Goal: Navigation & Orientation: Understand site structure

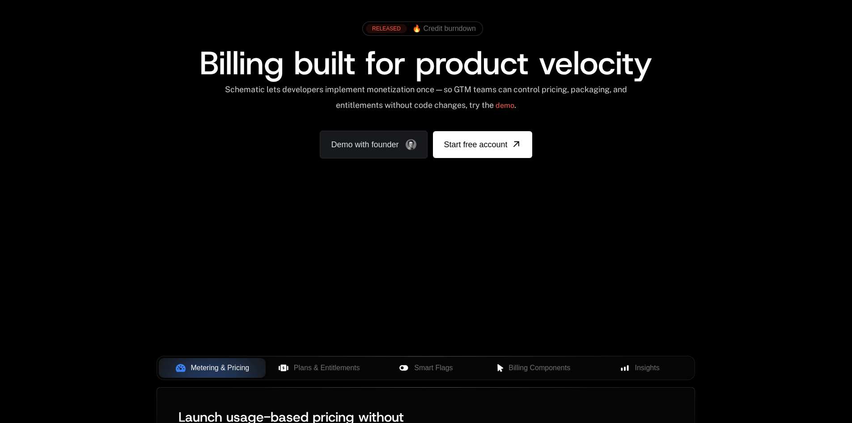
scroll to position [179, 0]
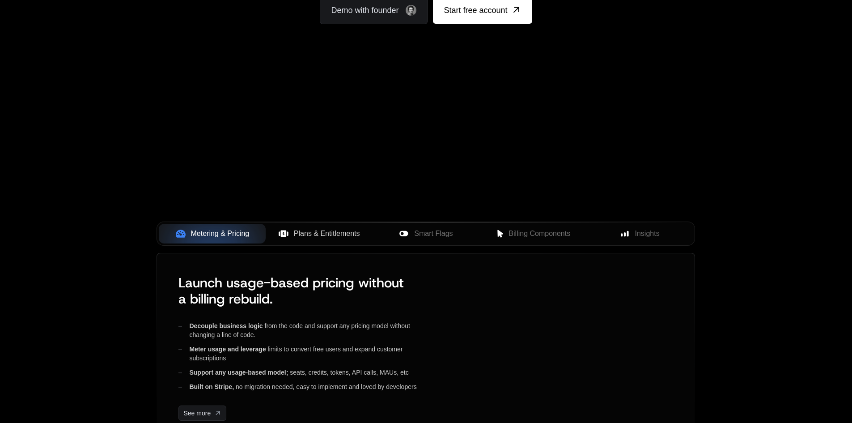
click at [306, 229] on span "Plans & Entitlements" at bounding box center [327, 233] width 66 height 11
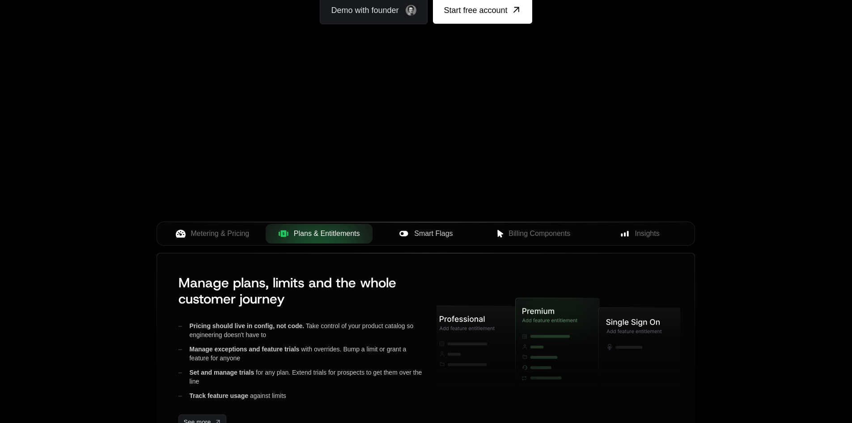
click at [416, 230] on span "Smart Flags" at bounding box center [433, 233] width 38 height 11
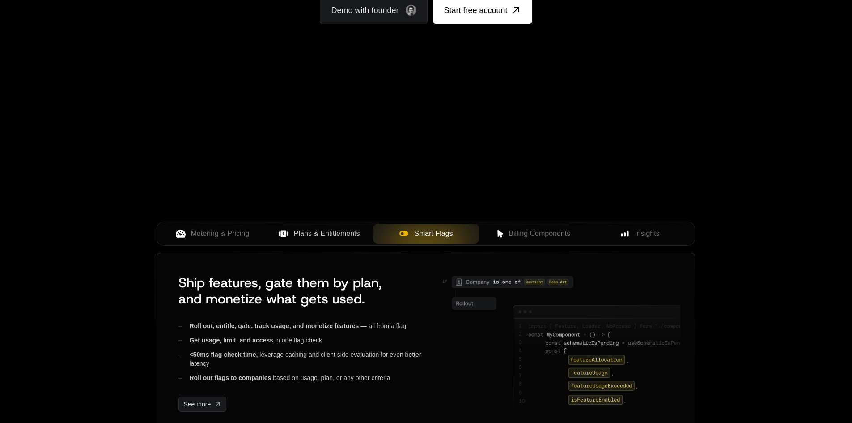
click at [334, 237] on span "Plans & Entitlements" at bounding box center [327, 233] width 66 height 11
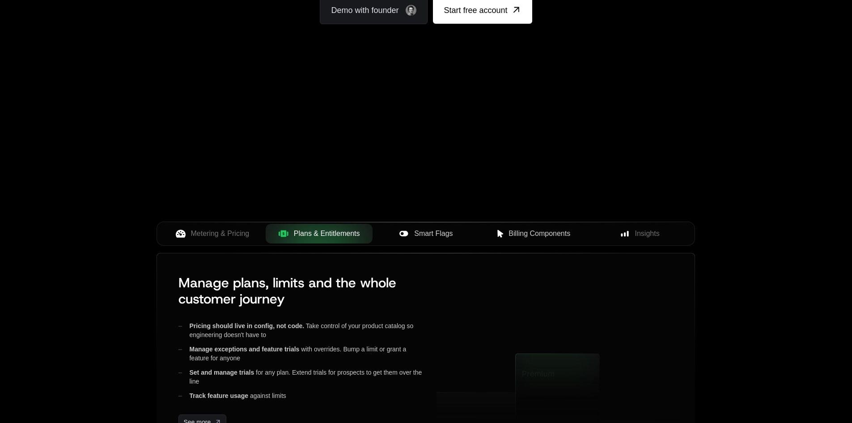
click at [515, 239] on span "Billing Components" at bounding box center [539, 233] width 62 height 11
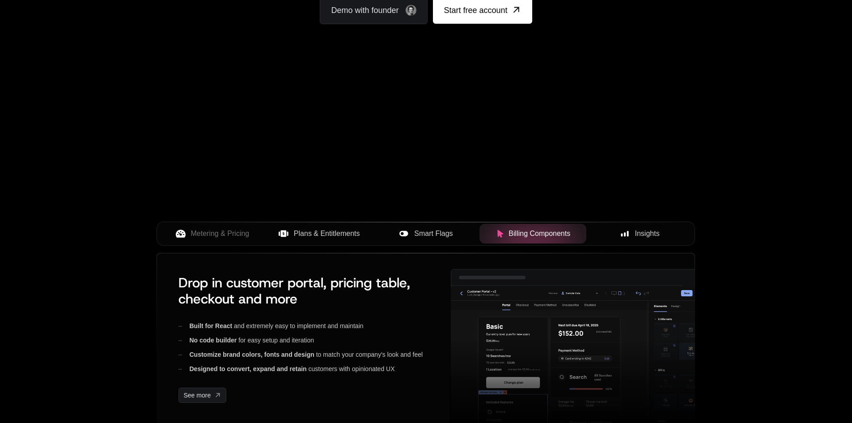
click at [631, 233] on div "Insights" at bounding box center [639, 233] width 93 height 11
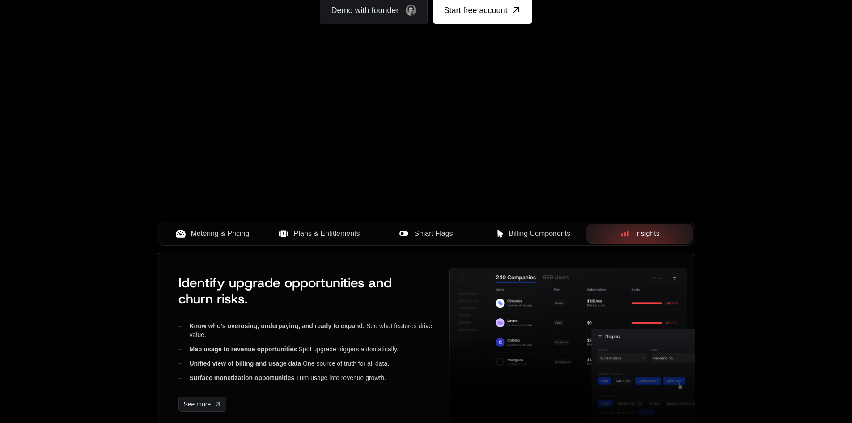
click at [202, 228] on button "Metering & Pricing" at bounding box center [212, 234] width 107 height 20
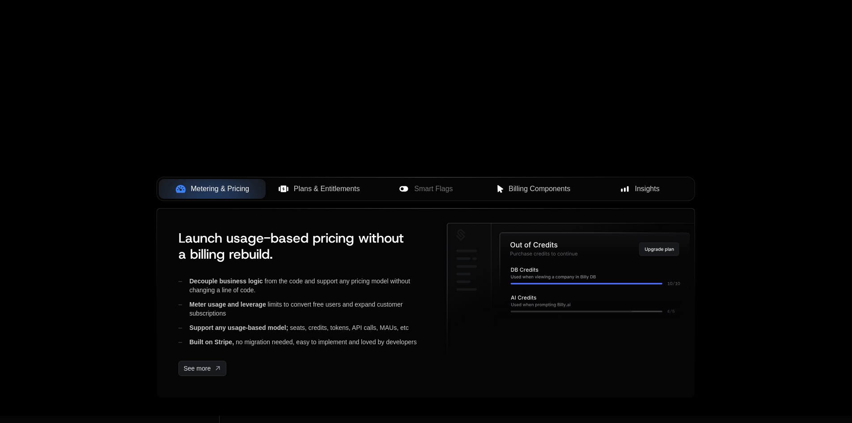
scroll to position [313, 0]
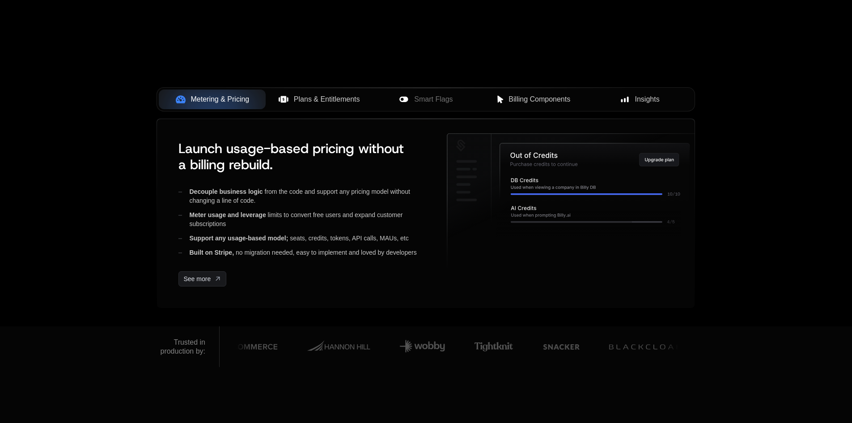
click at [295, 106] on button "Plans & Entitlements" at bounding box center [319, 99] width 107 height 20
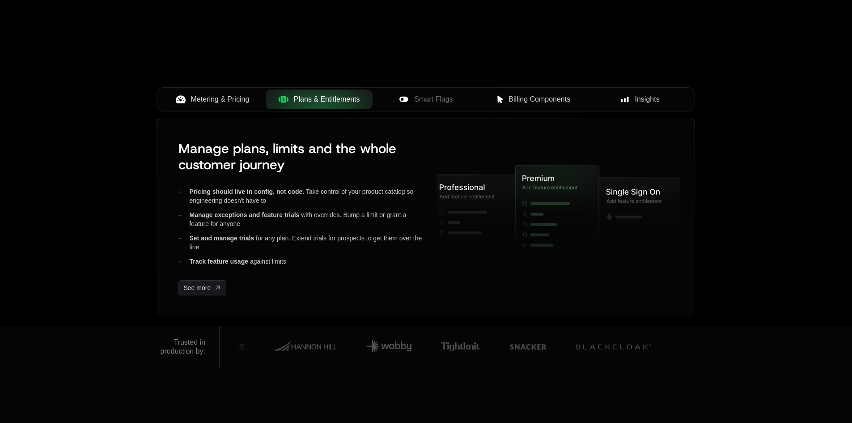
click at [232, 103] on span "Metering & Pricing" at bounding box center [220, 99] width 59 height 11
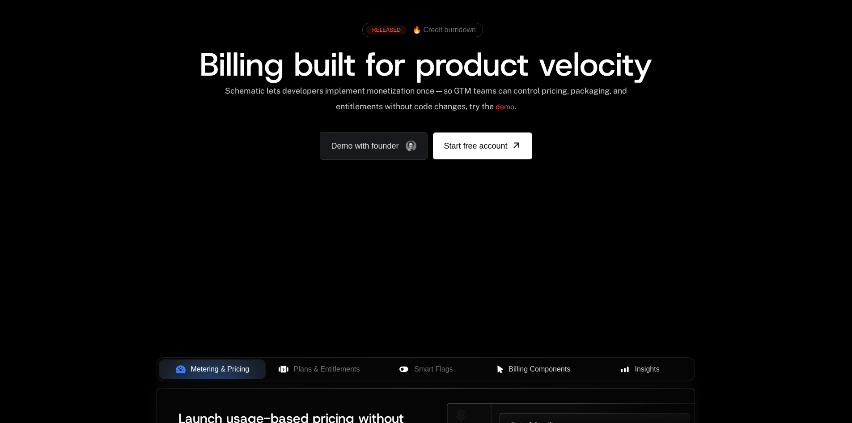
scroll to position [0, 0]
